Goal: Ask a question

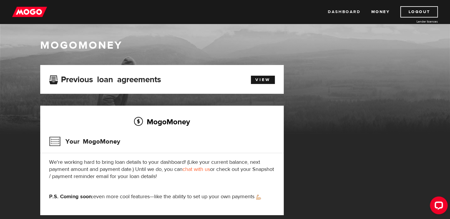
click at [355, 12] on link "Dashboard" at bounding box center [344, 11] width 33 height 11
click at [257, 80] on link "View" at bounding box center [263, 80] width 24 height 8
click at [386, 13] on link "Money" at bounding box center [380, 11] width 19 height 11
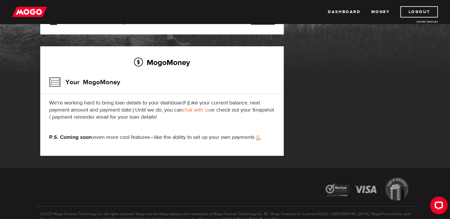
click at [203, 110] on link "chat with us" at bounding box center [197, 109] width 28 height 7
click at [342, 58] on div "MogoMoney Your MogoMoney application Expired Your MogoMoney credit decision has…" at bounding box center [225, 87] width 379 height 162
